Goal: Find specific page/section: Find specific page/section

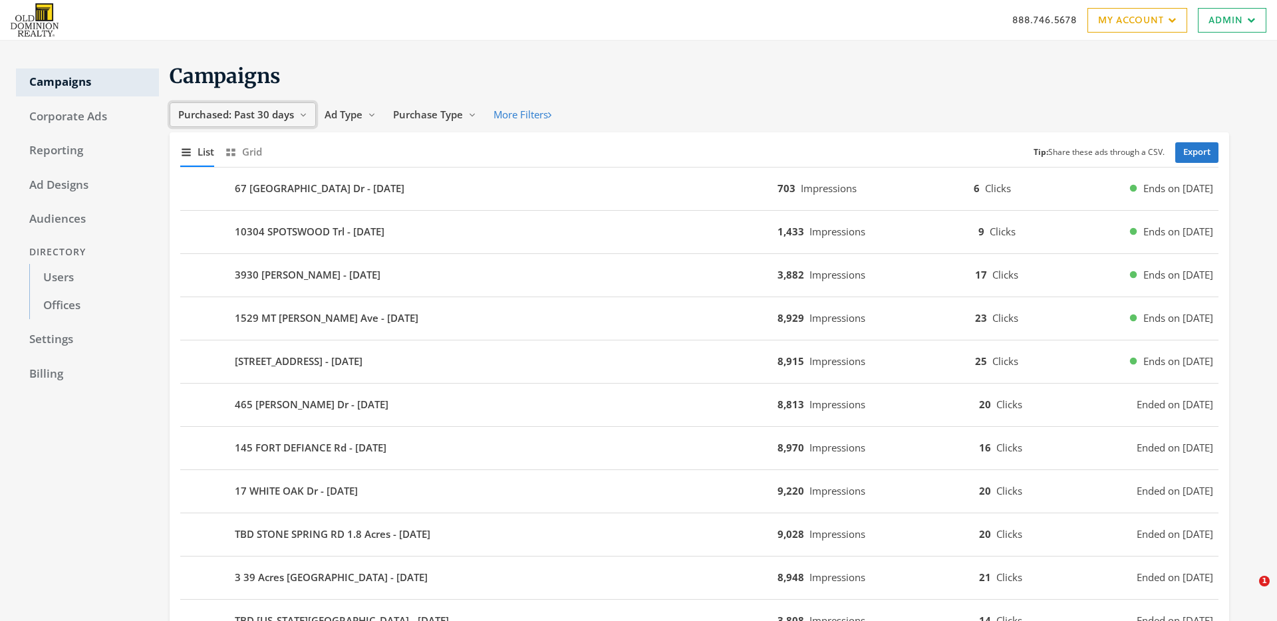
click at [270, 116] on span "Purchased: Past 30 days" at bounding box center [236, 114] width 116 height 13
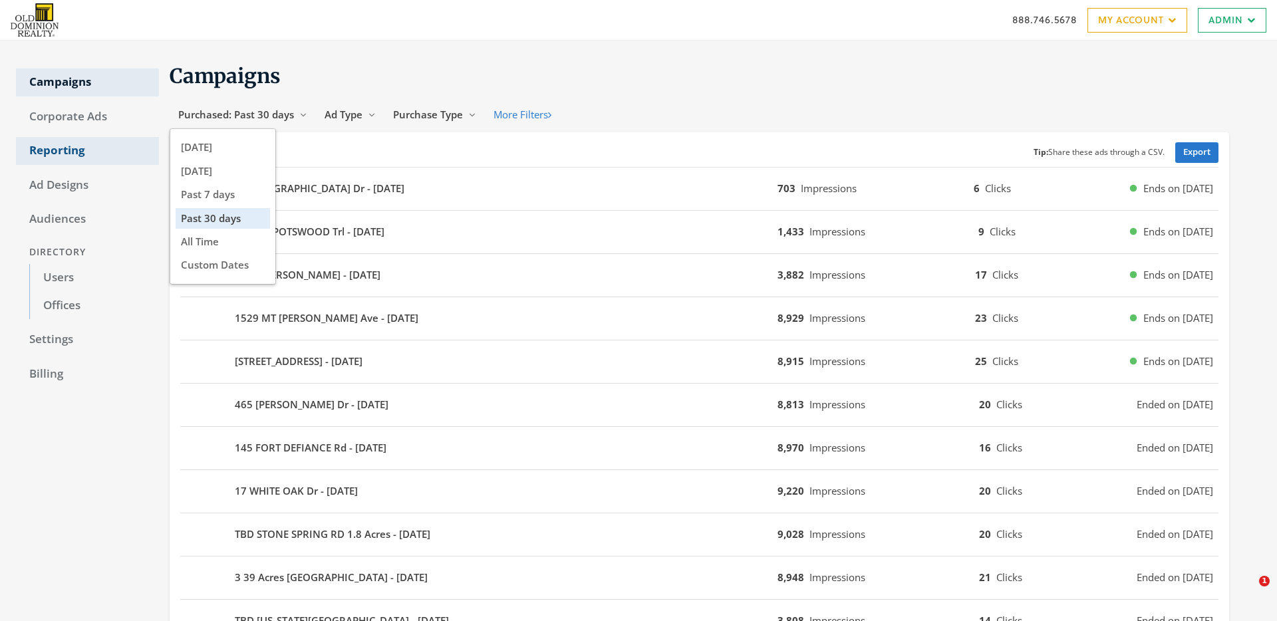
click at [42, 146] on link "Reporting" at bounding box center [87, 151] width 143 height 28
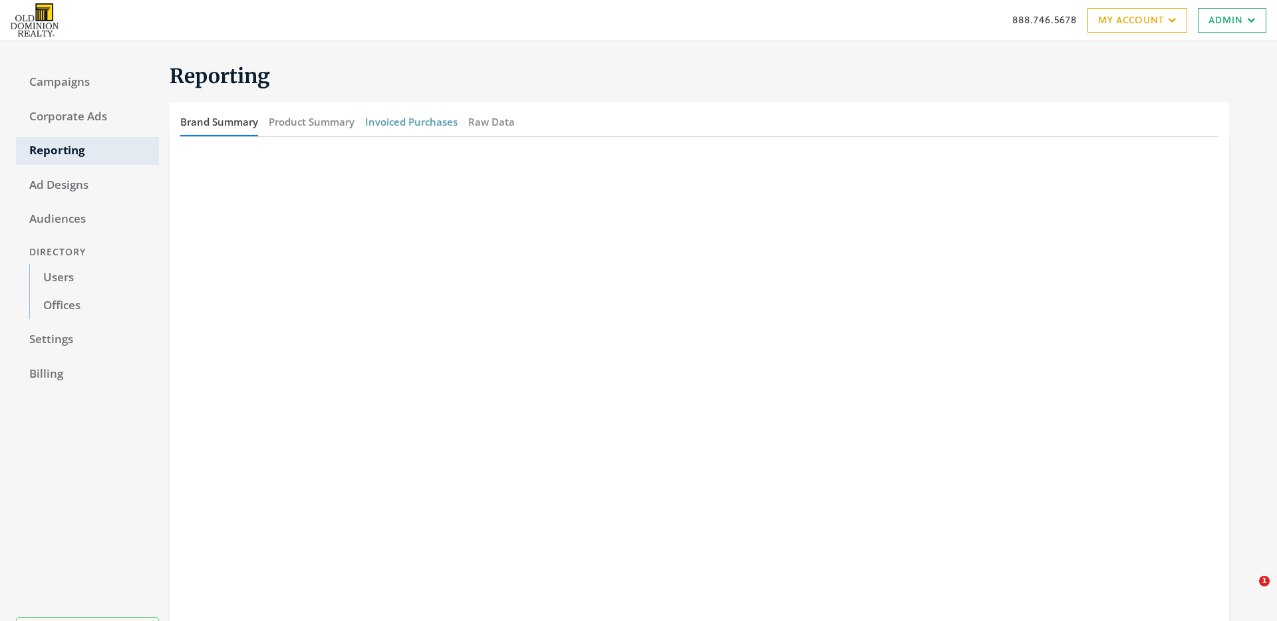
click at [426, 124] on button "Invoiced Purchases" at bounding box center [411, 122] width 92 height 29
click at [71, 75] on link "Campaigns" at bounding box center [87, 83] width 143 height 28
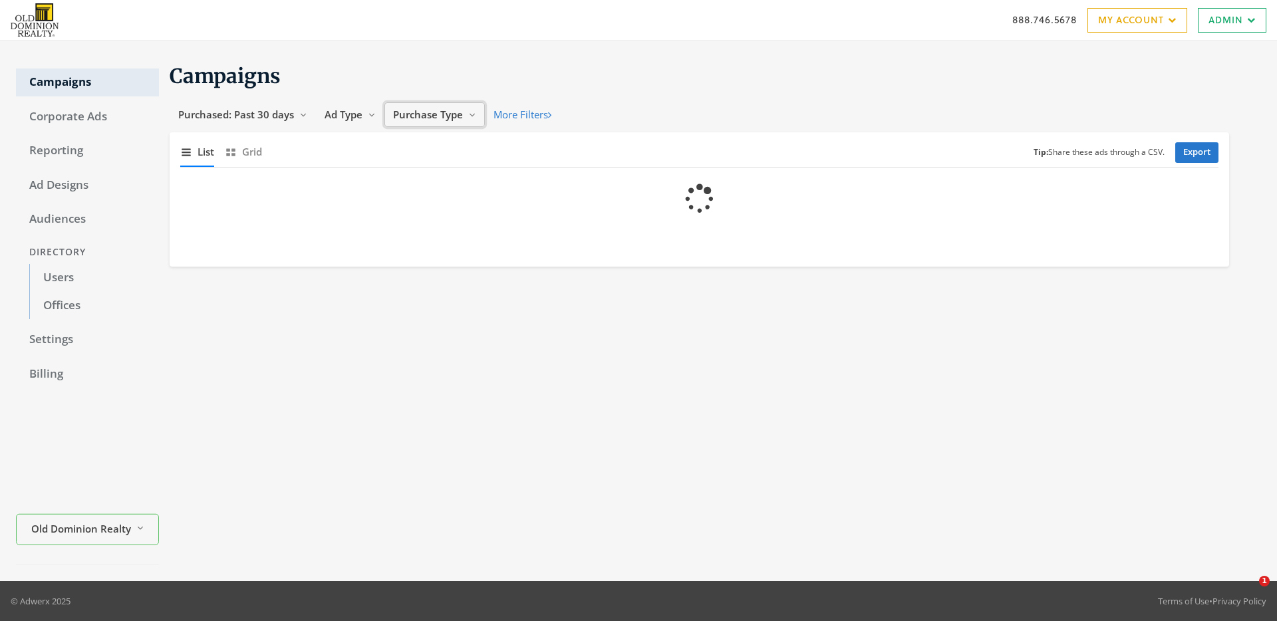
click at [418, 117] on span "Purchase Type" at bounding box center [428, 114] width 70 height 13
click at [450, 171] on span "Company-purchased" at bounding box center [446, 170] width 100 height 13
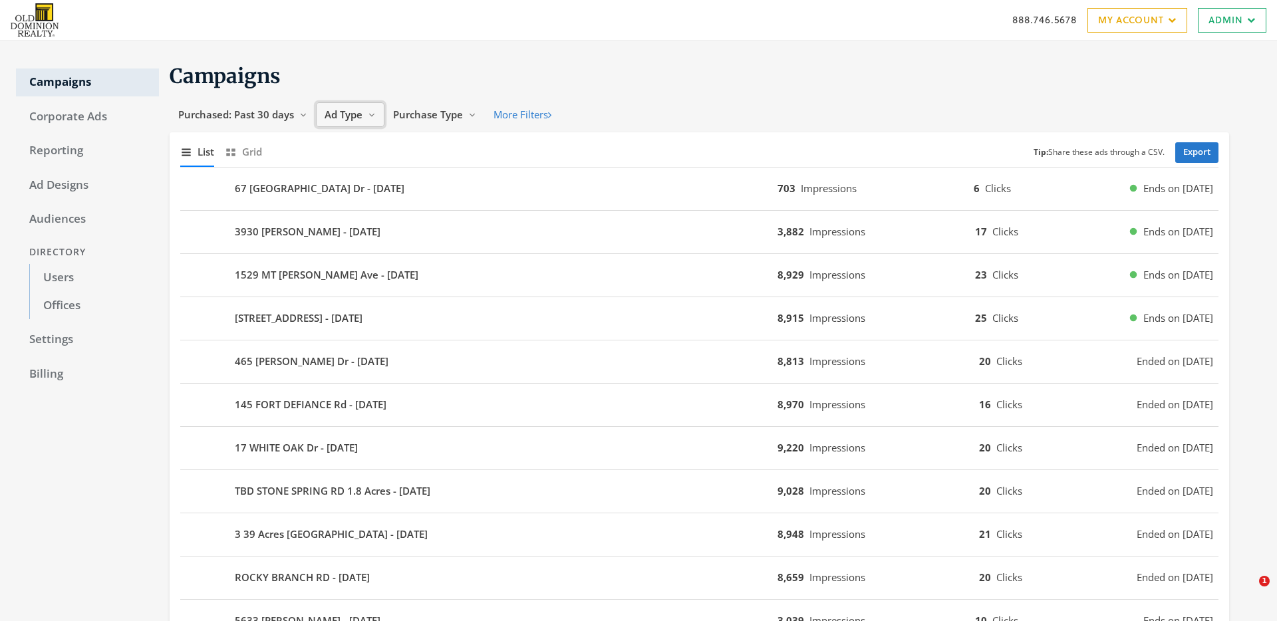
click at [348, 120] on span "Ad Type" at bounding box center [344, 114] width 38 height 13
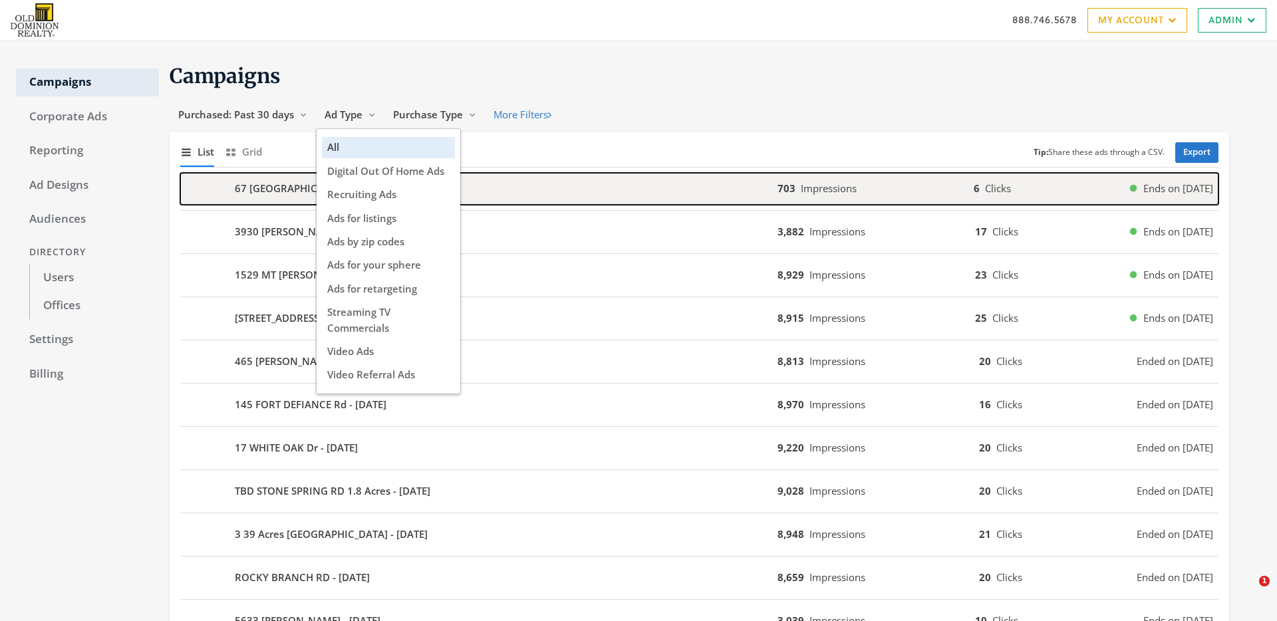
click at [481, 199] on div "67 [GEOGRAPHIC_DATA] Dr - [DATE]" at bounding box center [478, 189] width 597 height 32
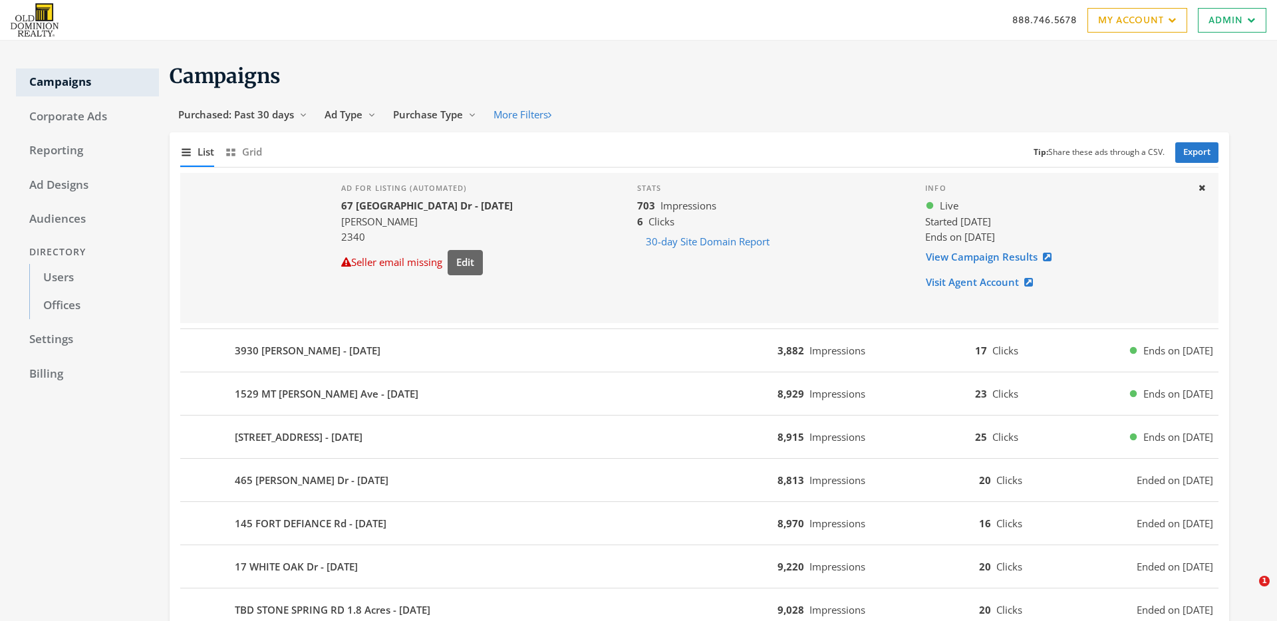
drag, startPoint x: 975, startPoint y: 257, endPoint x: 581, endPoint y: 3, distance: 469.0
click at [1208, 22] on link "Admin" at bounding box center [1232, 20] width 69 height 25
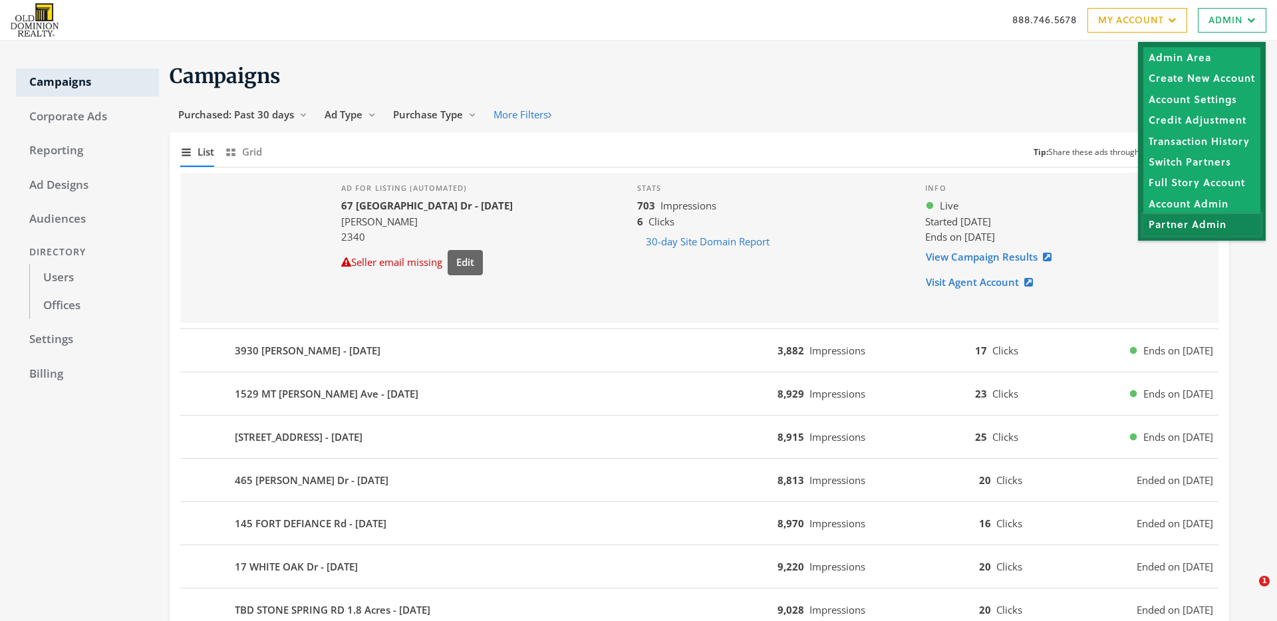
click at [1175, 223] on link "Partner Admin" at bounding box center [1202, 224] width 117 height 21
